Goal: Information Seeking & Learning: Learn about a topic

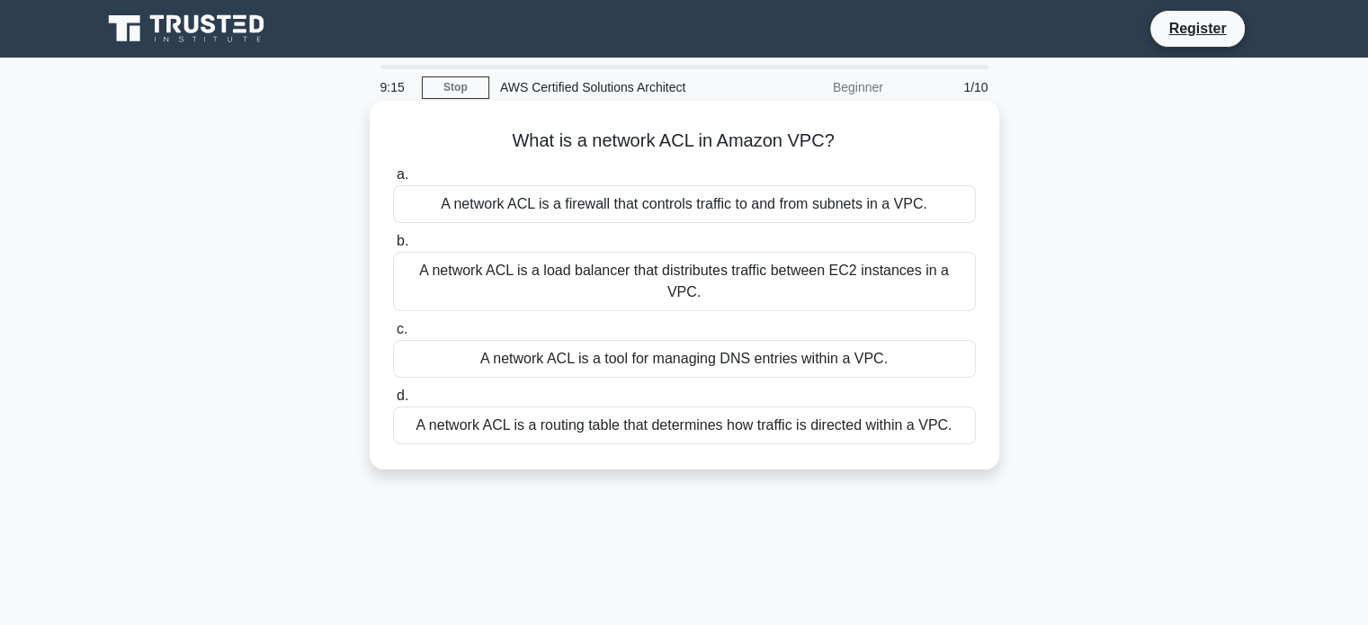
click at [531, 271] on div "A network ACL is a load balancer that distributes traffic between EC2 instances…" at bounding box center [684, 281] width 583 height 59
click at [393, 247] on input "b. A network ACL is a load balancer that distributes traffic between EC2 instan…" at bounding box center [393, 242] width 0 height 12
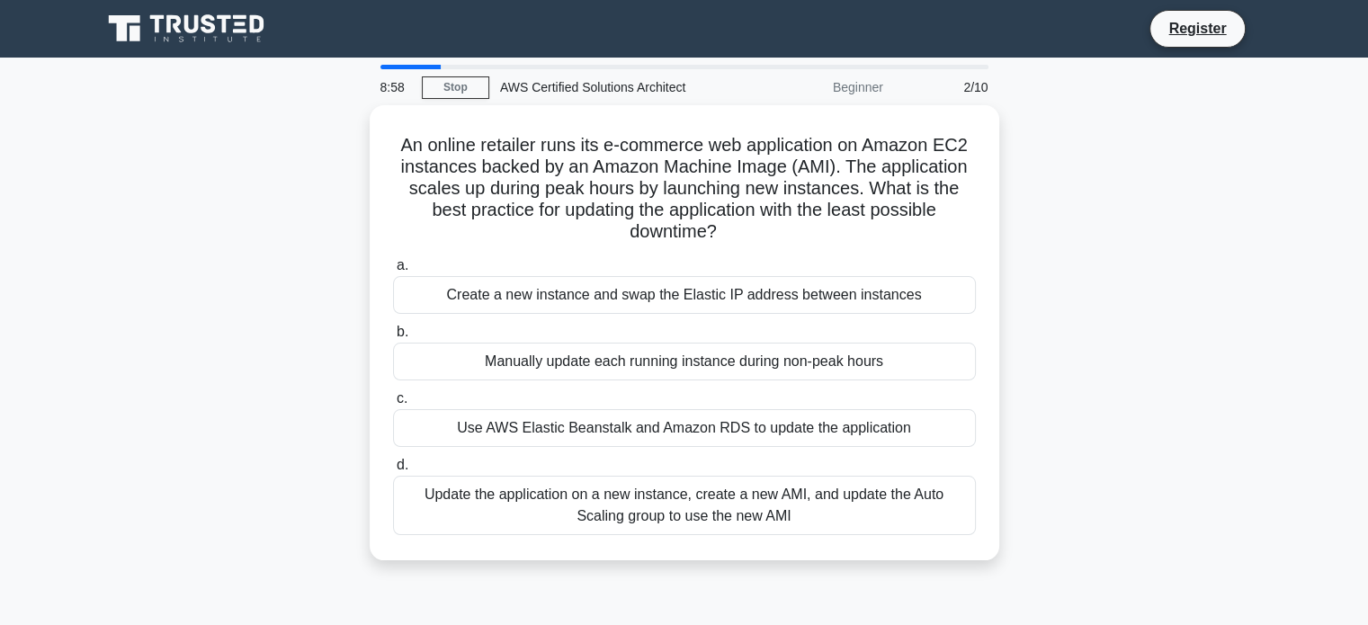
click at [896, 509] on div "Update the application on a new instance, create a new AMI, and update the Auto…" at bounding box center [684, 505] width 583 height 59
click at [393, 471] on input "d. Update the application on a new instance, create a new AMI, and update the A…" at bounding box center [393, 466] width 0 height 12
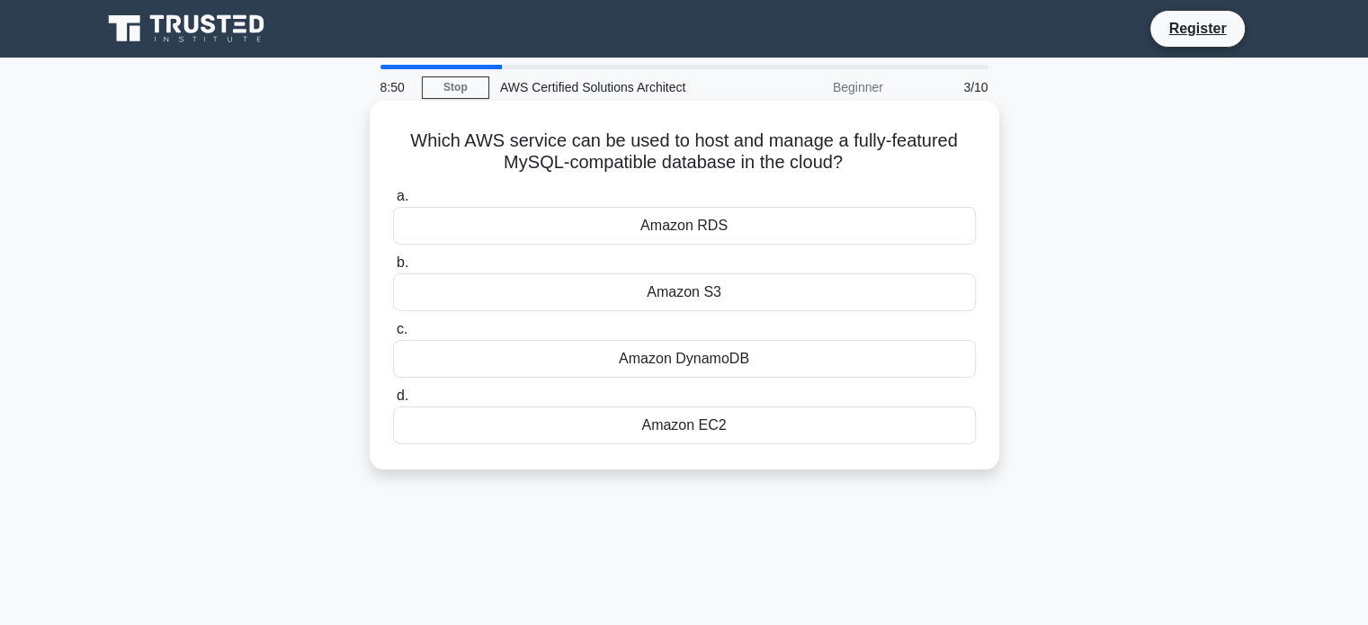
click at [776, 294] on div "Amazon S3" at bounding box center [684, 292] width 583 height 38
click at [393, 269] on input "b. Amazon S3" at bounding box center [393, 263] width 0 height 12
click at [809, 431] on div "Amazon DynamoDB" at bounding box center [684, 425] width 583 height 38
click at [393, 402] on input "d. Amazon DynamoDB" at bounding box center [393, 396] width 0 height 12
click at [798, 232] on div "Amazon RDS" at bounding box center [684, 226] width 583 height 38
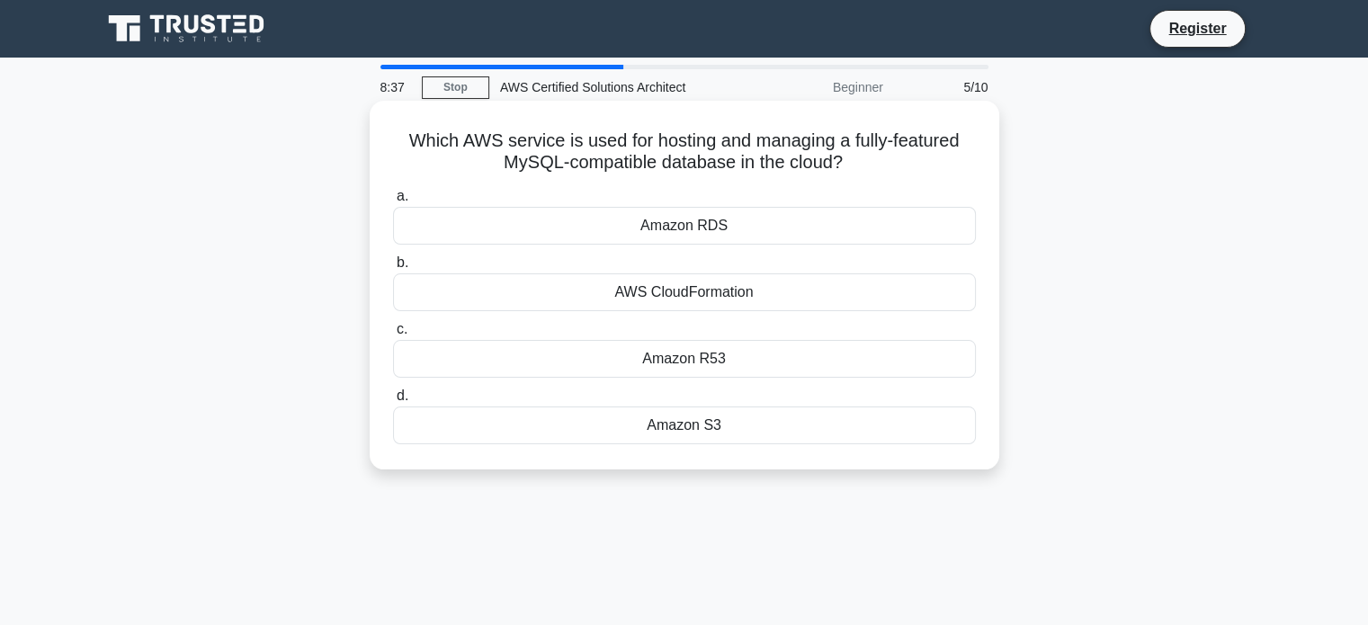
click at [393, 202] on input "a. Amazon RDS" at bounding box center [393, 197] width 0 height 12
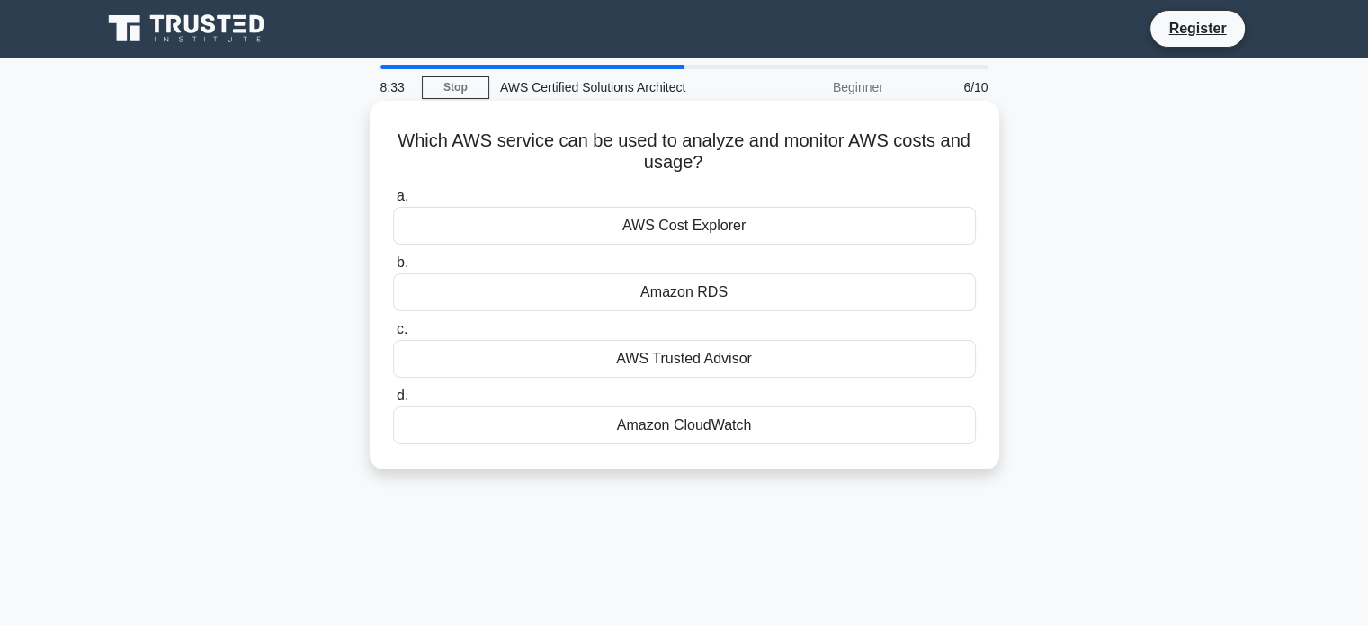
click at [789, 424] on div "Amazon CloudWatch" at bounding box center [684, 425] width 583 height 38
click at [393, 402] on input "d. Amazon CloudWatch" at bounding box center [393, 396] width 0 height 12
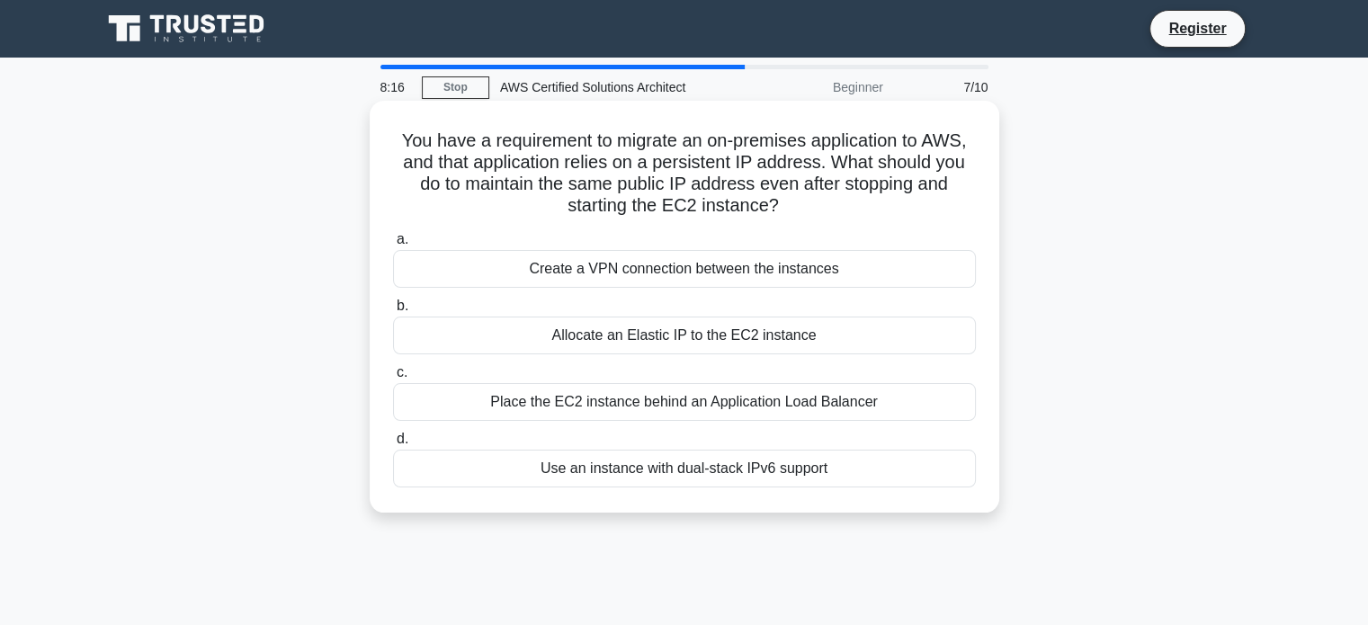
click at [898, 341] on div "Allocate an Elastic IP to the EC2 instance" at bounding box center [684, 336] width 583 height 38
click at [393, 312] on input "b. Allocate an Elastic IP to the EC2 instance" at bounding box center [393, 306] width 0 height 12
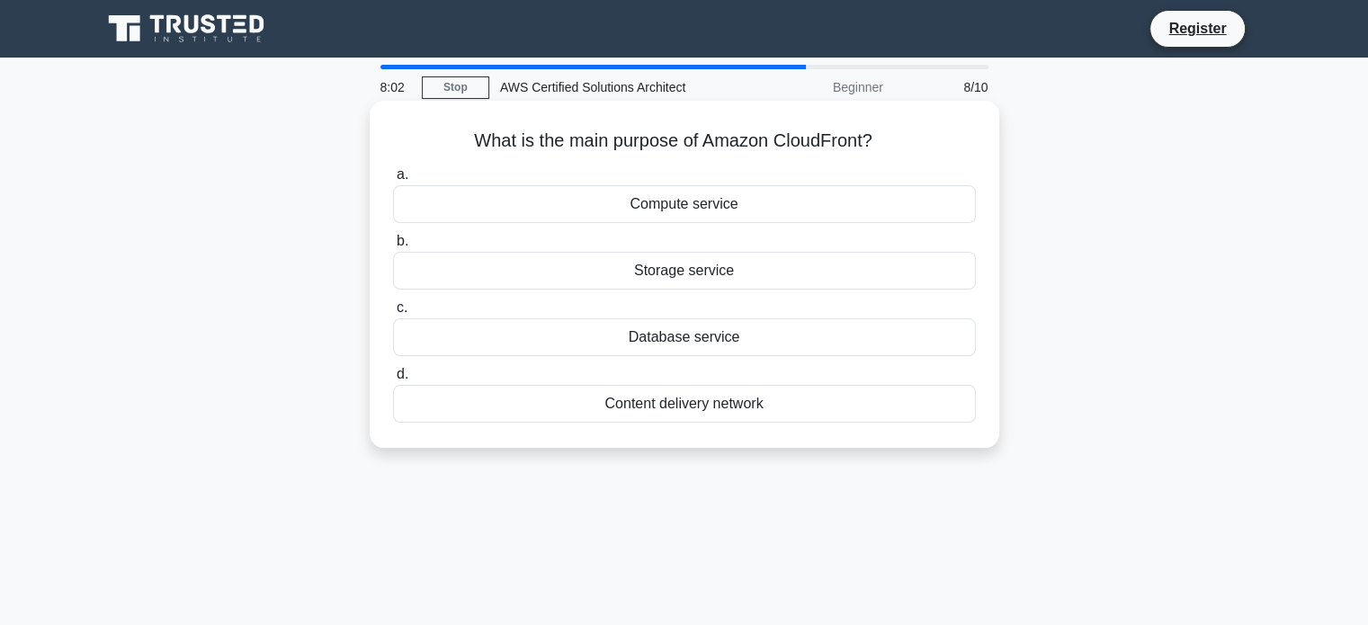
click at [826, 413] on div "Content delivery network" at bounding box center [684, 404] width 583 height 38
click at [393, 380] on input "d. Content delivery network" at bounding box center [393, 375] width 0 height 12
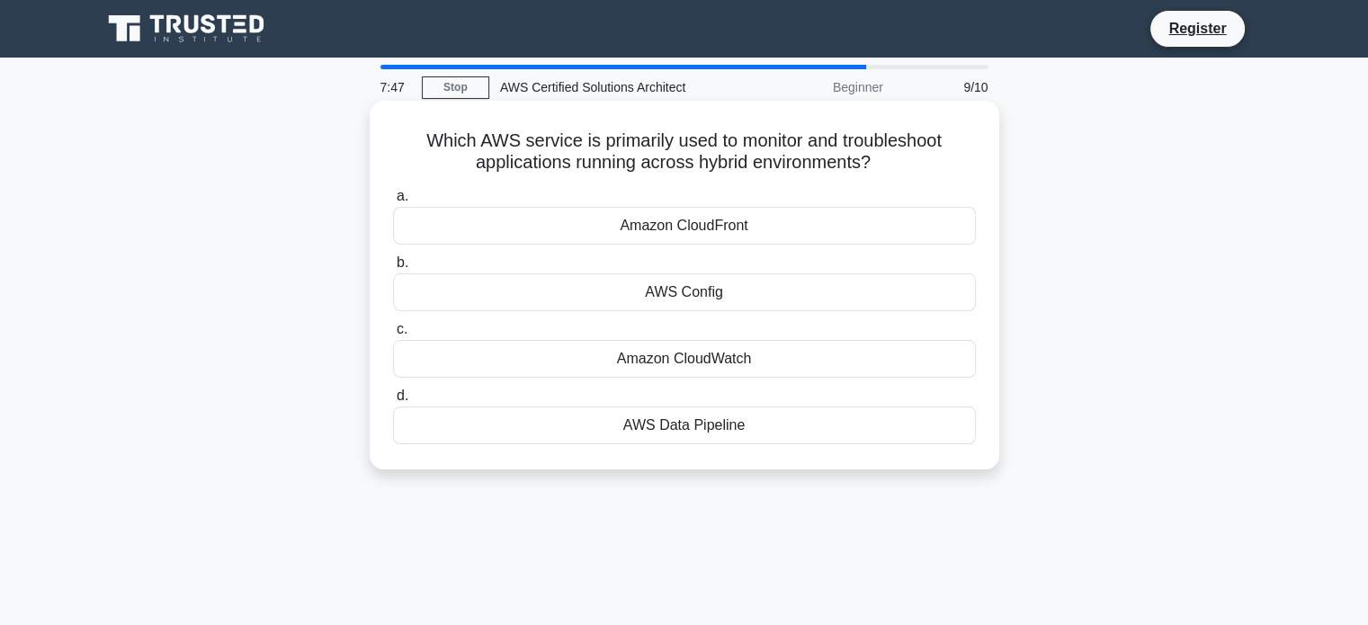
click at [825, 361] on div "Amazon CloudWatch" at bounding box center [684, 359] width 583 height 38
click at [393, 335] on input "c. Amazon CloudWatch" at bounding box center [393, 330] width 0 height 12
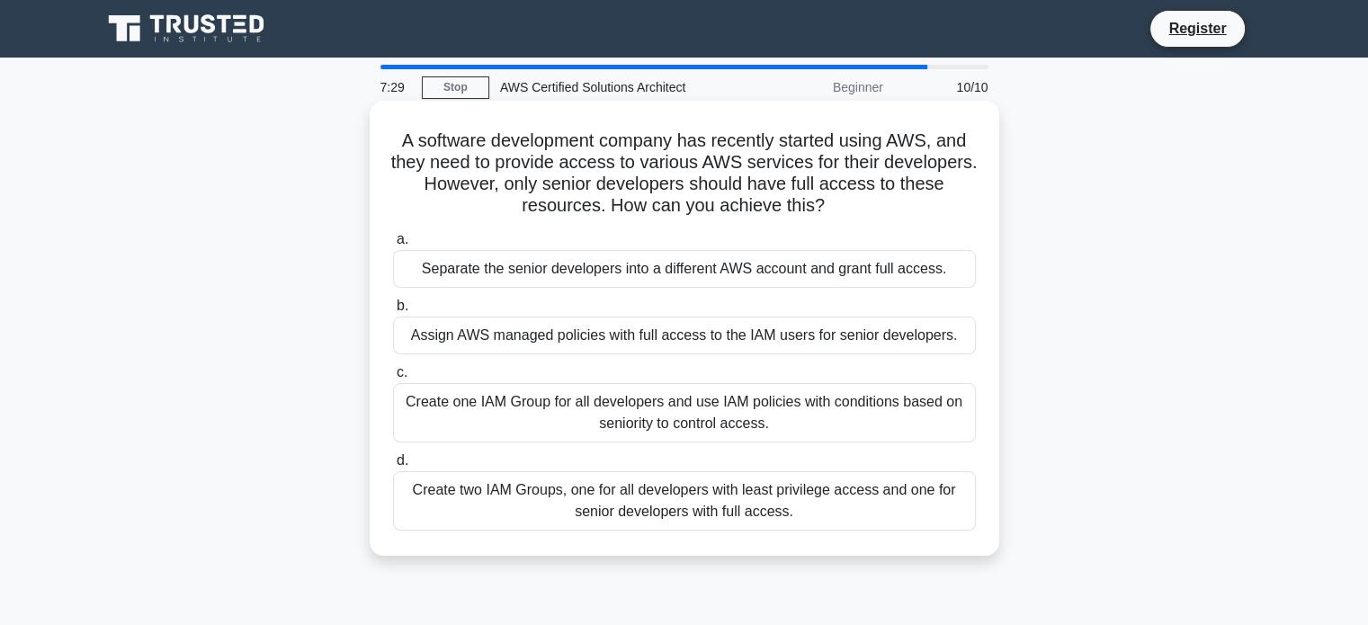
click at [879, 418] on div "Create one IAM Group for all developers and use IAM policies with conditions ba…" at bounding box center [684, 412] width 583 height 59
click at [393, 379] on input "c. Create one IAM Group for all developers and use IAM policies with conditions…" at bounding box center [393, 373] width 0 height 12
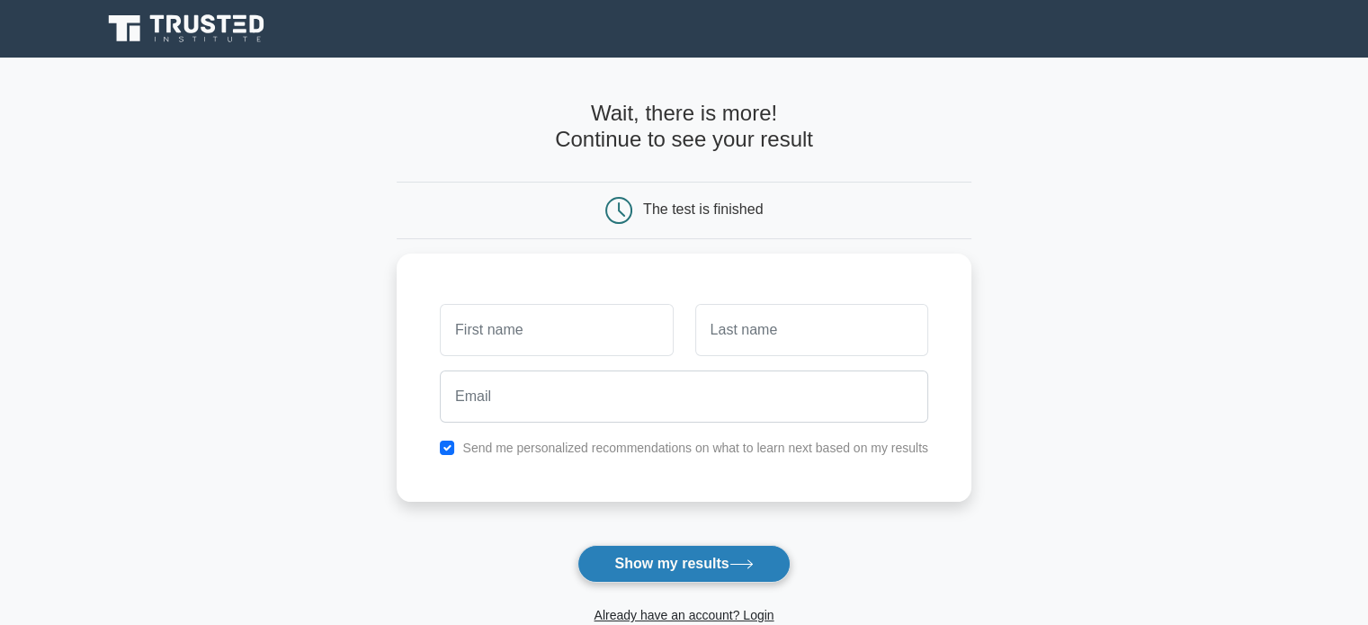
click at [694, 561] on button "Show my results" at bounding box center [683, 564] width 212 height 38
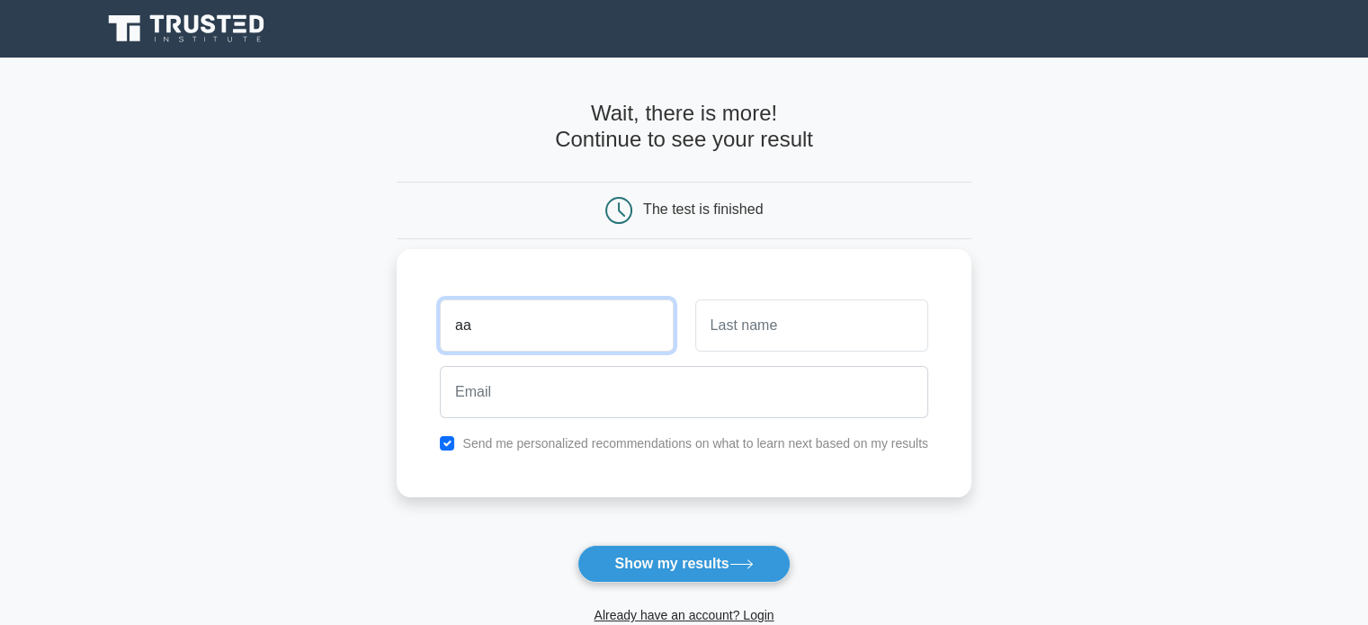
type input "aa"
click at [812, 321] on input "text" at bounding box center [811, 325] width 233 height 52
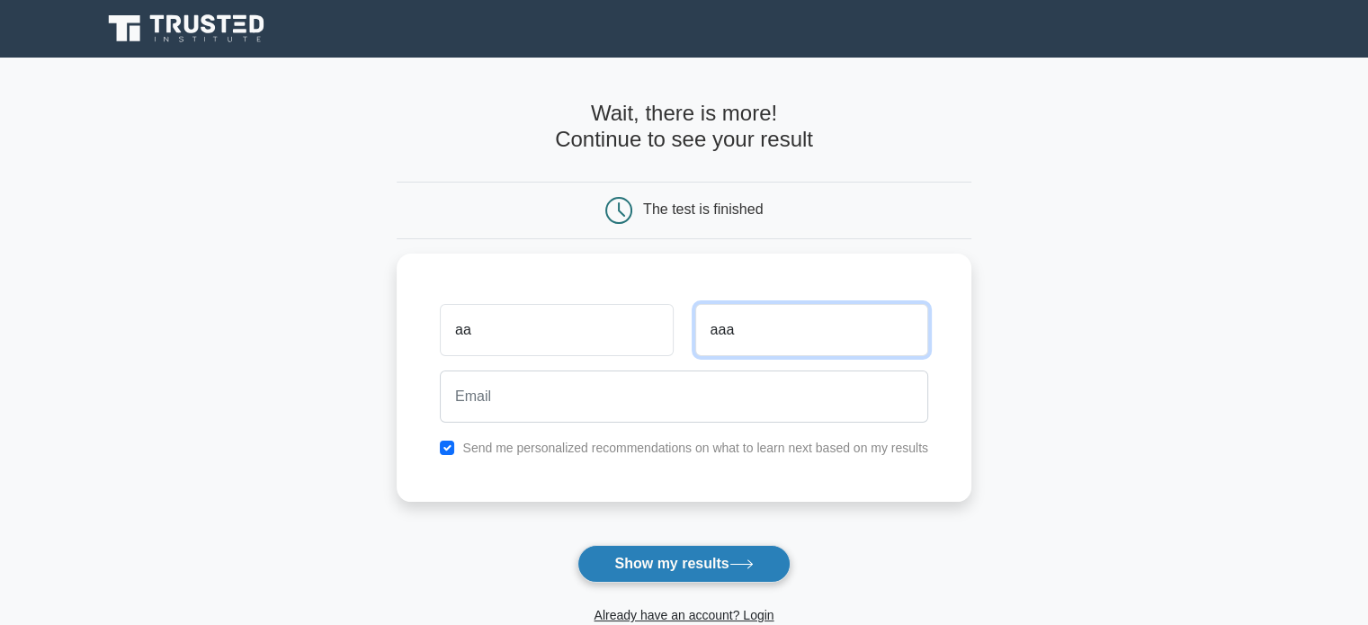
type input "aaa"
click at [734, 567] on icon at bounding box center [741, 564] width 24 height 10
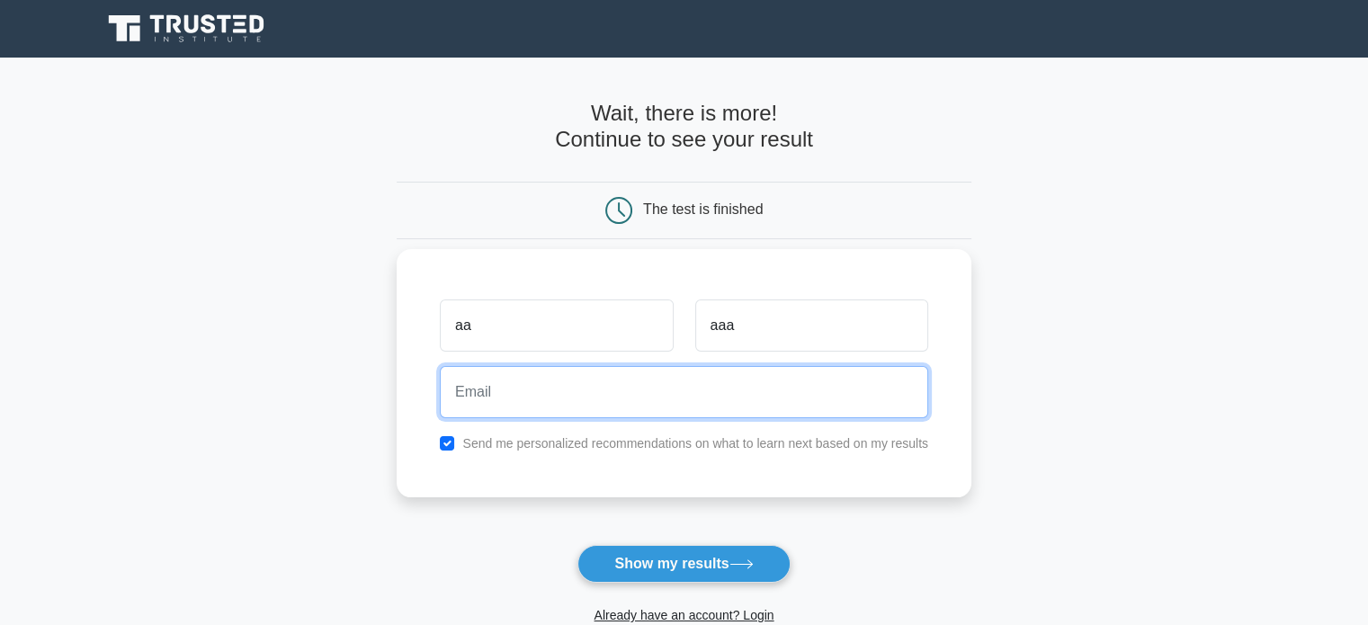
click at [705, 394] on input "email" at bounding box center [684, 392] width 488 height 52
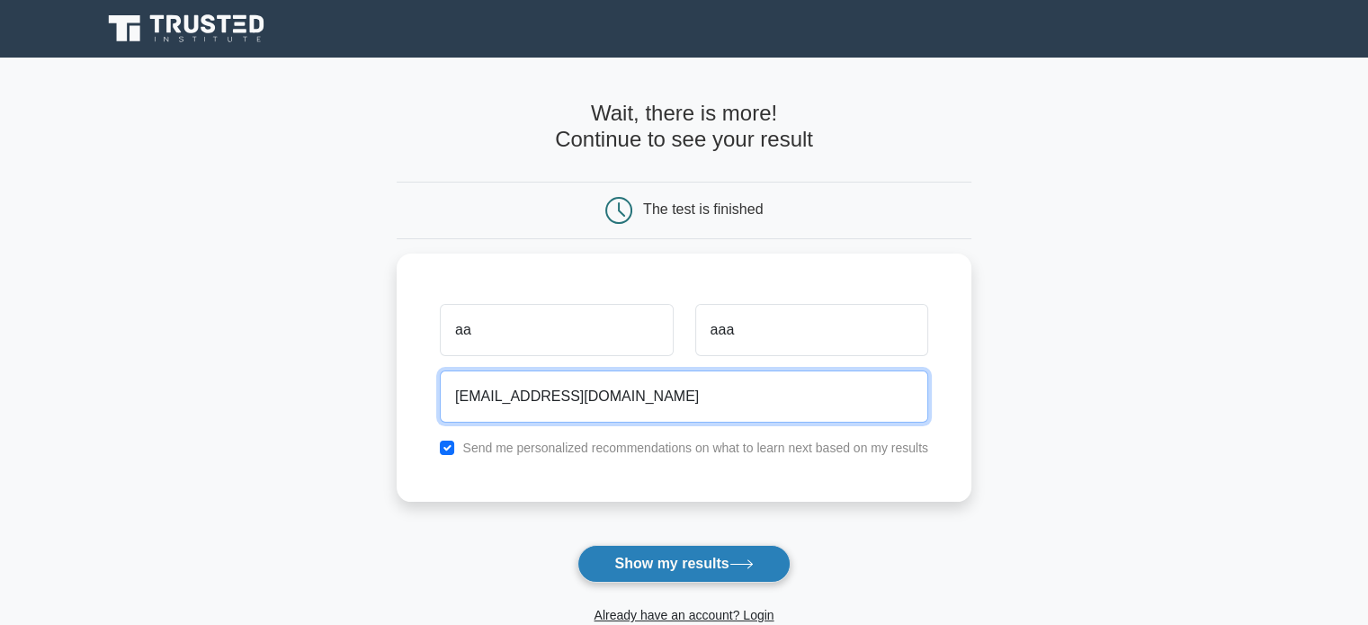
type input "asasa@smai.com"
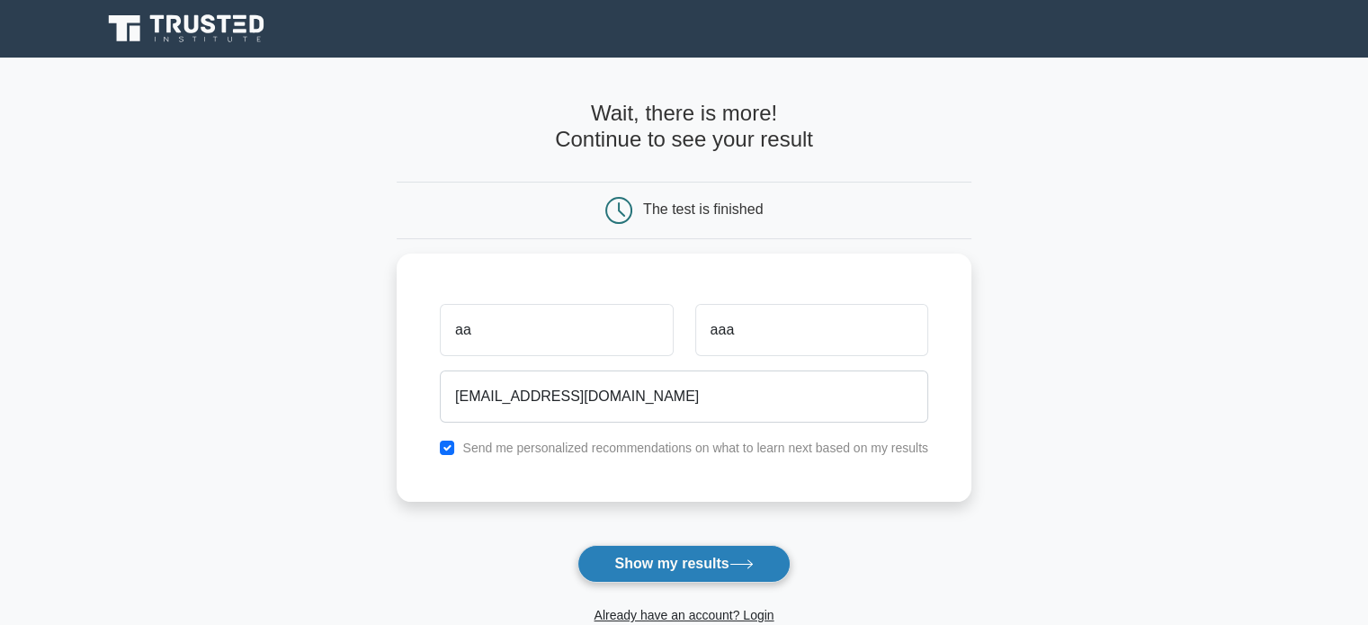
click at [709, 569] on button "Show my results" at bounding box center [683, 564] width 212 height 38
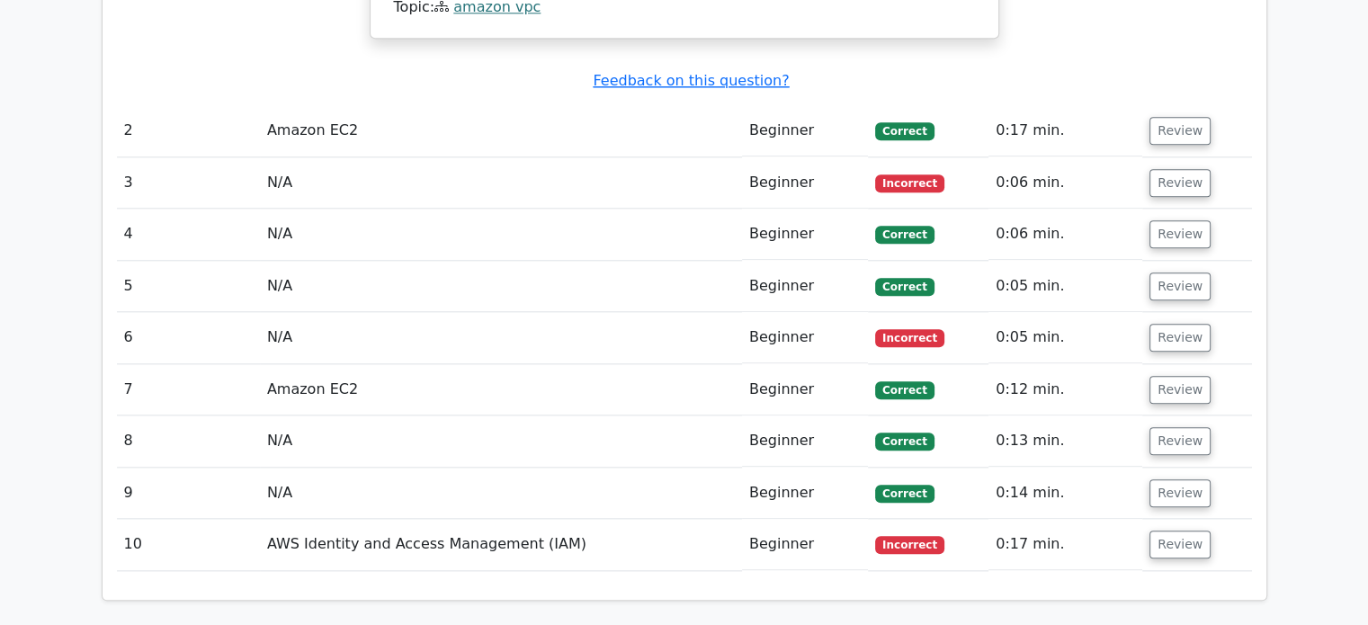
scroll to position [1783, 0]
